Goal: Navigation & Orientation: Find specific page/section

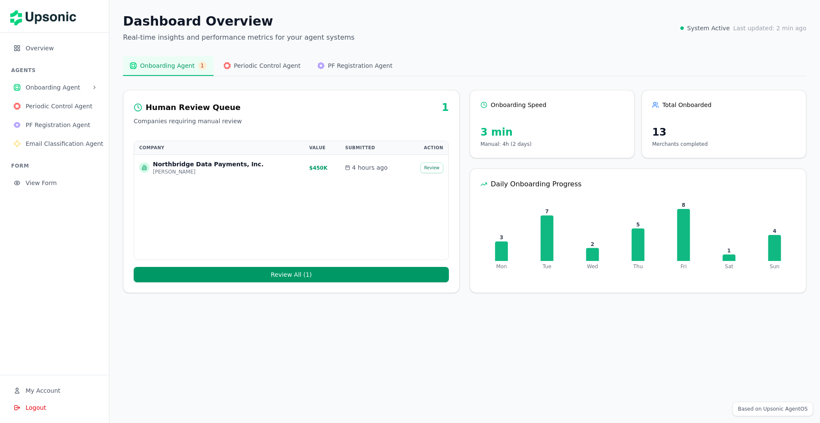
click at [48, 108] on span "Periodic Control Agent" at bounding box center [61, 106] width 70 height 9
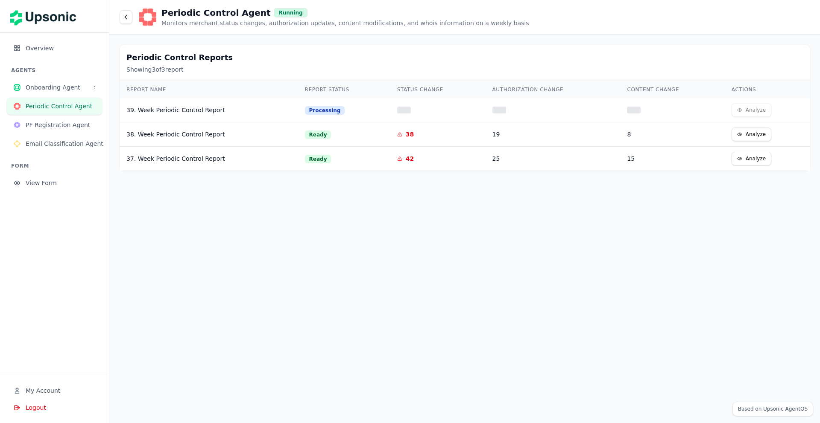
click at [46, 128] on span "PF Registration Agent" at bounding box center [61, 125] width 70 height 9
